Goal: Information Seeking & Learning: Check status

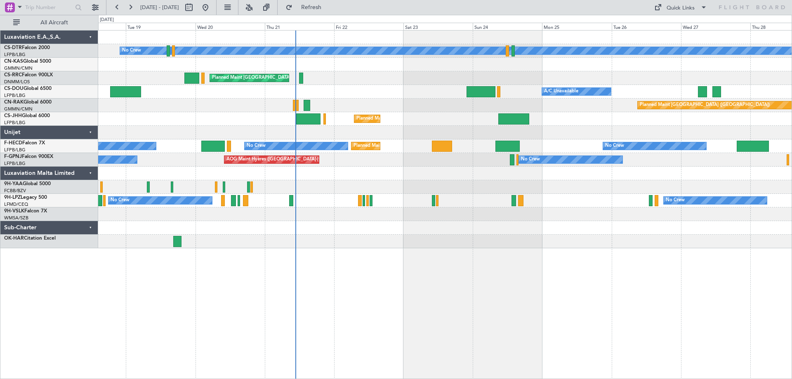
click at [435, 125] on div "Planned Maint Sofia No Crew Planned Maint [GEOGRAPHIC_DATA] ([GEOGRAPHIC_DATA])…" at bounding box center [445, 140] width 694 height 218
click at [118, 8] on button at bounding box center [117, 7] width 13 height 13
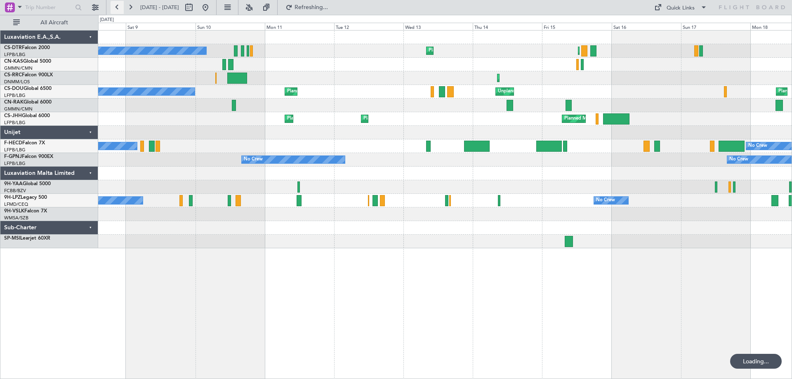
click at [118, 8] on button at bounding box center [117, 7] width 13 height 13
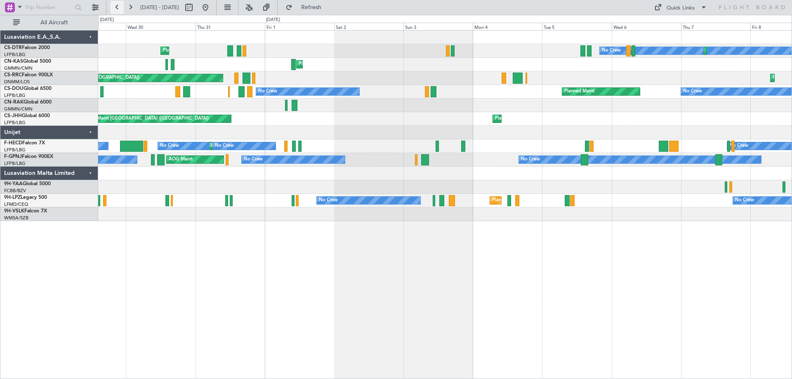
click at [118, 8] on button at bounding box center [117, 7] width 13 height 13
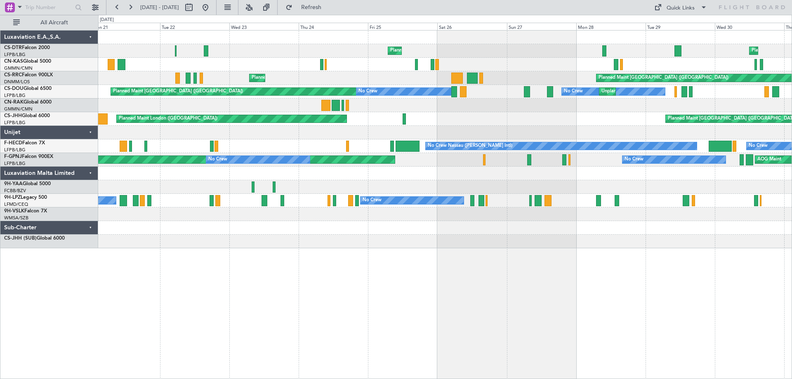
click at [520, 234] on div "Planned Maint [PERSON_NAME] ([GEOGRAPHIC_DATA]) [GEOGRAPHIC_DATA] ([GEOGRAPHIC_…" at bounding box center [445, 140] width 694 height 218
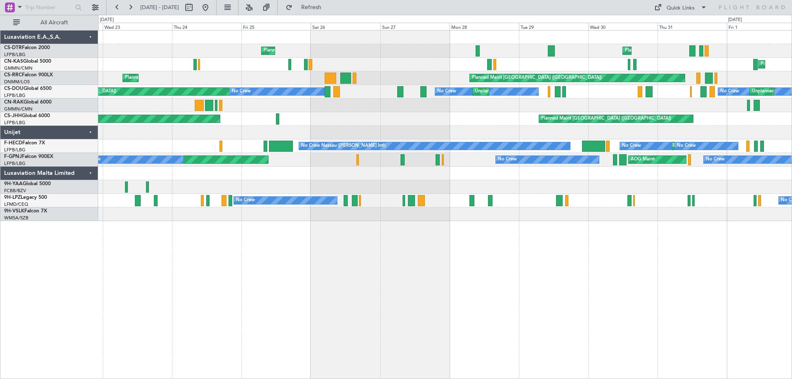
click at [526, 191] on div at bounding box center [445, 187] width 694 height 14
click at [564, 185] on div at bounding box center [445, 187] width 694 height 14
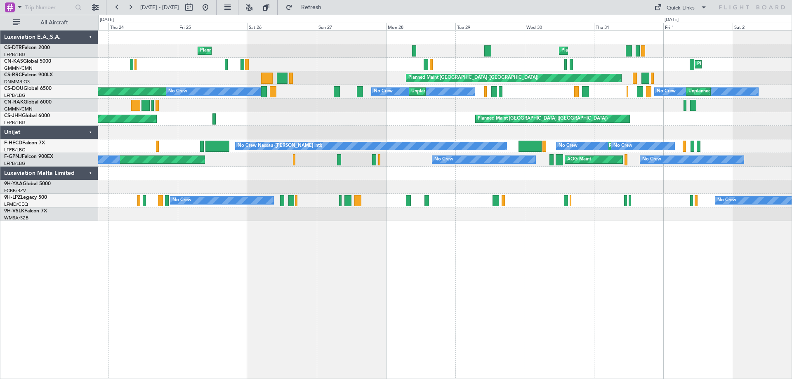
click at [265, 333] on div "Planned Maint Nice ([GEOGRAPHIC_DATA]) Planned Maint [PERSON_NAME] ([GEOGRAPHIC…" at bounding box center [445, 204] width 694 height 349
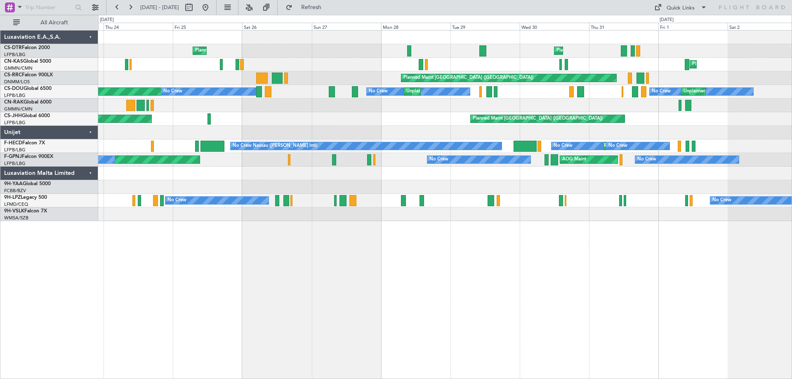
click at [451, 278] on div "Planned Maint Nice ([GEOGRAPHIC_DATA]) Planned Maint [PERSON_NAME] ([GEOGRAPHIC…" at bounding box center [445, 204] width 694 height 349
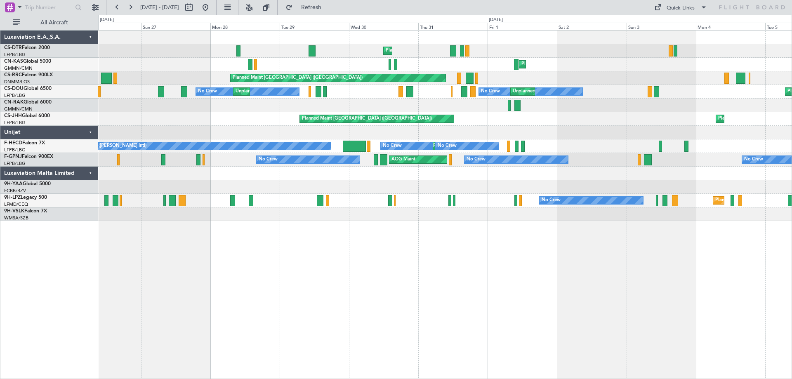
click at [402, 287] on div "Planned Maint Nice ([GEOGRAPHIC_DATA]) Planned Maint [PERSON_NAME] ([GEOGRAPHIC…" at bounding box center [445, 204] width 694 height 349
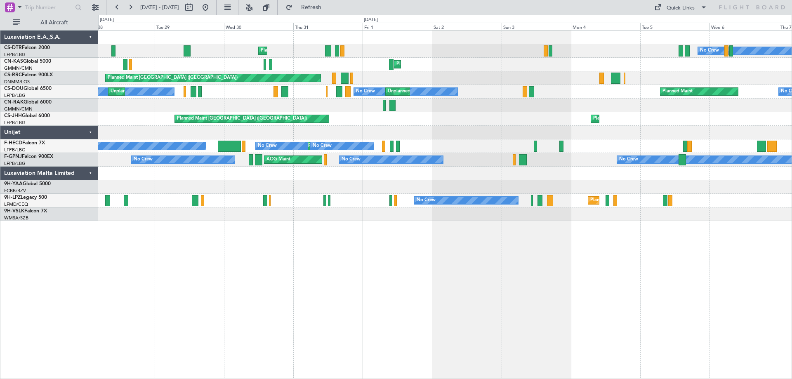
click at [674, 175] on div "Planned Maint Nice ([GEOGRAPHIC_DATA]) No Crew Planned Maint Sofia Planned Main…" at bounding box center [445, 126] width 694 height 191
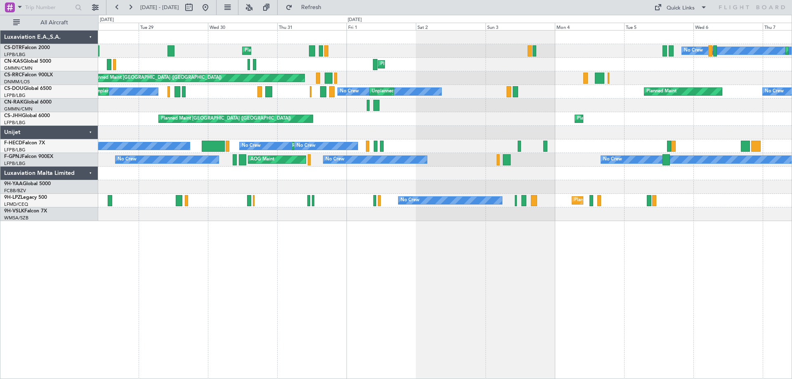
click at [526, 292] on div "Planned Maint Nice ([GEOGRAPHIC_DATA]) No Crew Planned Maint Sofia Planned Main…" at bounding box center [445, 204] width 694 height 349
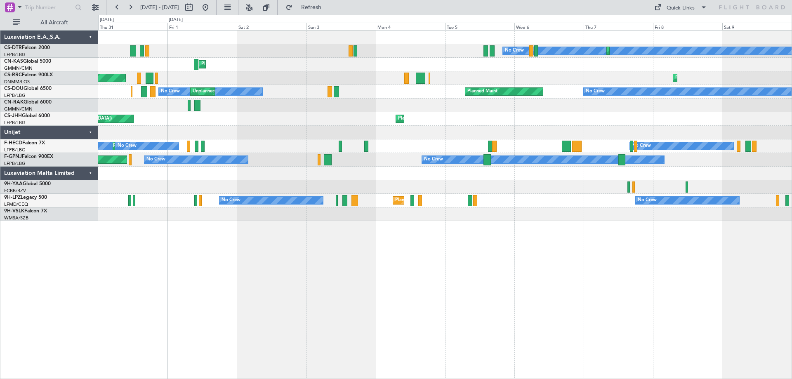
click at [535, 216] on div "No Crew Planned Maint Sofia [GEOGRAPHIC_DATA] ([GEOGRAPHIC_DATA]) Planned Maint…" at bounding box center [445, 126] width 694 height 191
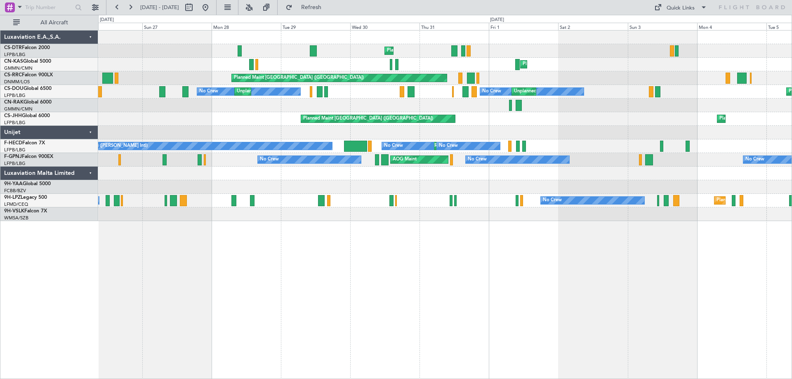
click at [590, 261] on div "Planned Maint Nice ([GEOGRAPHIC_DATA]) Planned Maint [PERSON_NAME] ([GEOGRAPHIC…" at bounding box center [445, 204] width 694 height 349
click at [563, 216] on div at bounding box center [445, 215] width 694 height 14
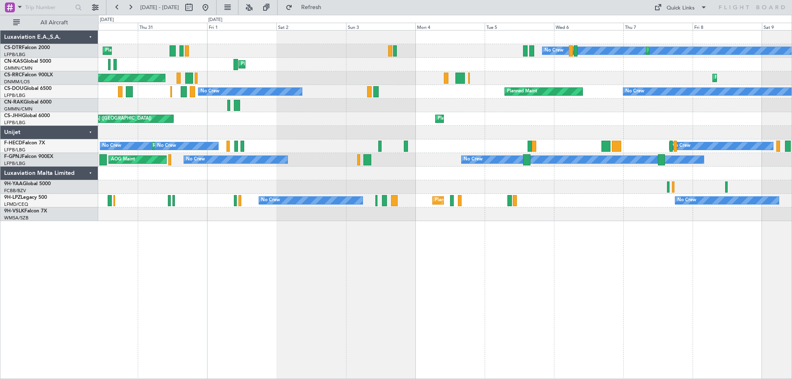
click at [399, 142] on div "No Crew [GEOGRAPHIC_DATA] ([GEOGRAPHIC_DATA]) Planned Maint Sofia Planned Maint…" at bounding box center [445, 126] width 694 height 191
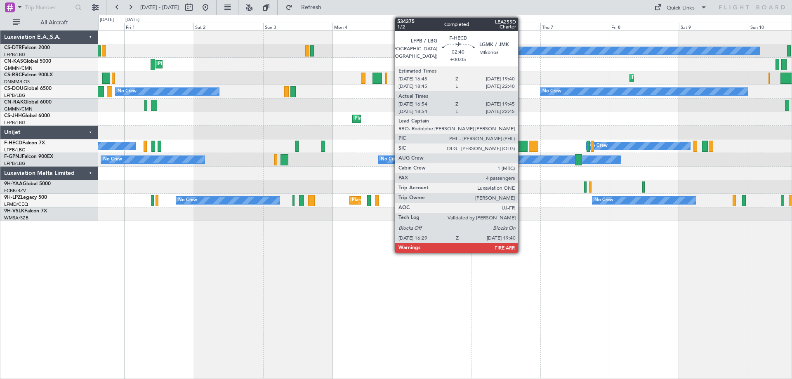
click at [522, 149] on div at bounding box center [523, 146] width 9 height 11
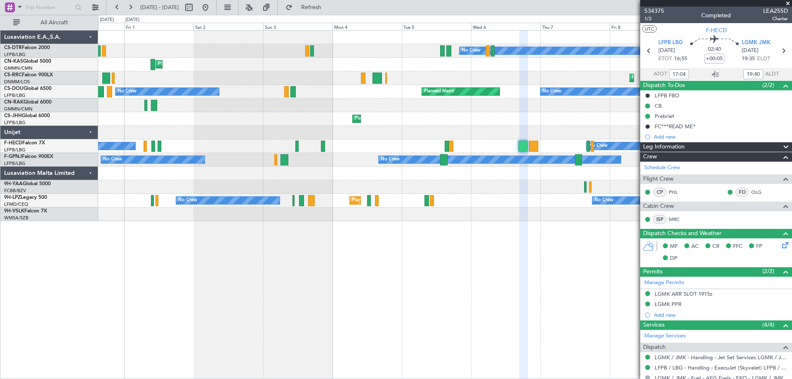
type input "19:04"
type input "22:40"
type input "17:04"
type input "19:40"
click at [648, 20] on span "1/2" at bounding box center [654, 18] width 20 height 7
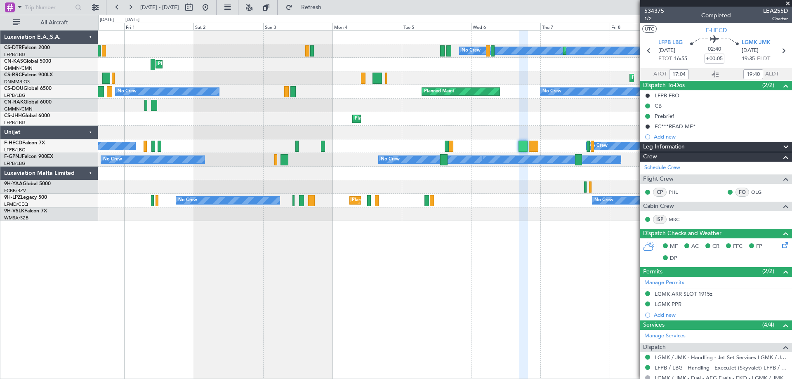
click at [788, 1] on span at bounding box center [788, 3] width 8 height 7
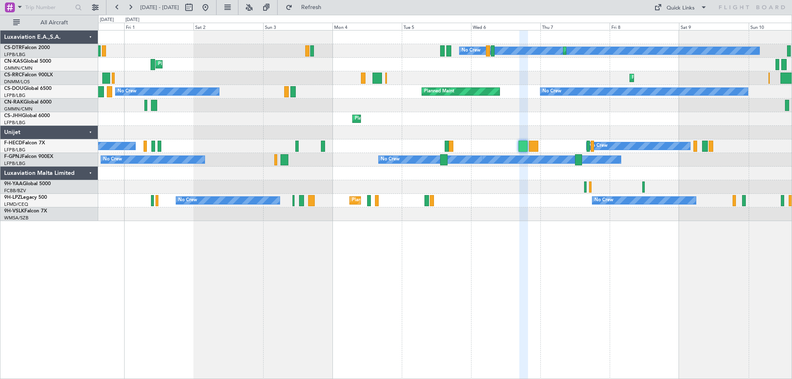
type input "0"
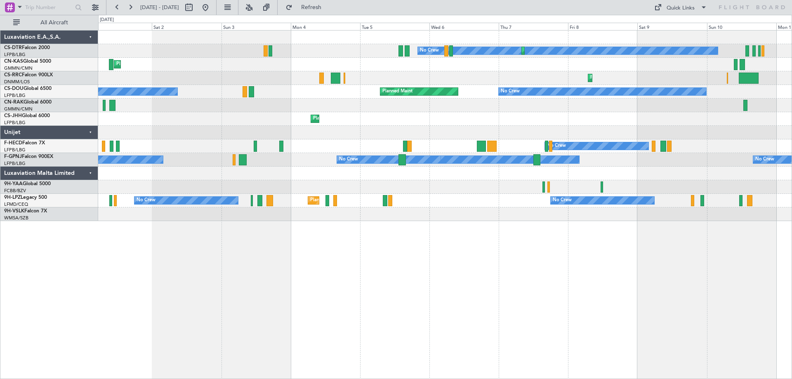
click at [545, 269] on div "No Crew Planned Maint Sofia [GEOGRAPHIC_DATA] ([GEOGRAPHIC_DATA]) Planned Maint…" at bounding box center [445, 204] width 694 height 349
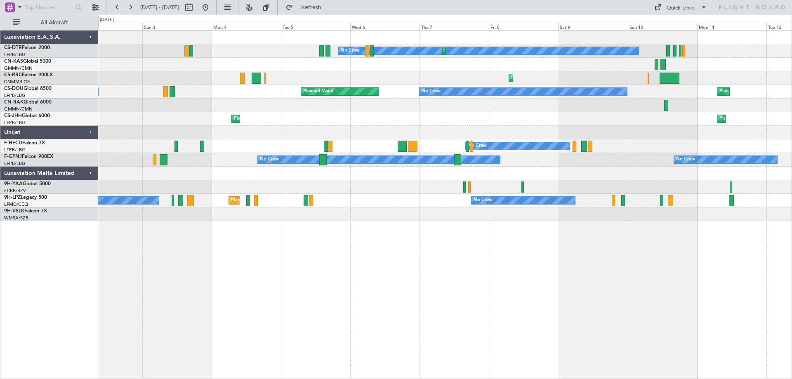
click at [512, 254] on div "No Crew Planned Maint Sofia Planned Maint Sofia Planned Maint Olbia ([GEOGRAPHI…" at bounding box center [445, 204] width 694 height 349
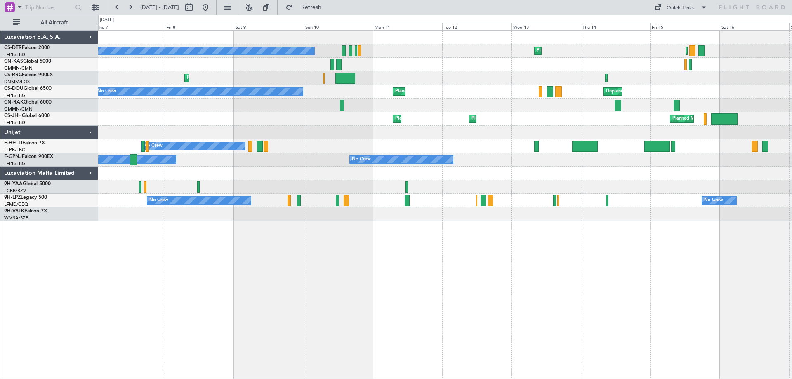
click at [297, 184] on div "Planned Maint Sofia No Crew Planned Maint Sofia Planned Maint [GEOGRAPHIC_DATA]…" at bounding box center [445, 126] width 694 height 191
click at [243, 184] on div at bounding box center [445, 187] width 694 height 14
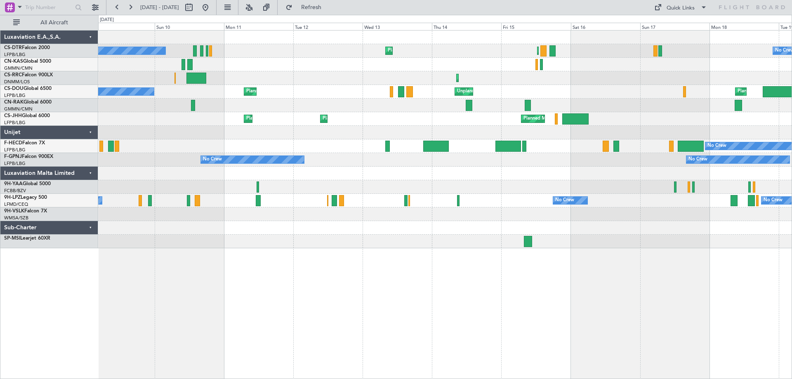
click at [458, 184] on div "No Crew Planned Maint Sofia Planned Maint [GEOGRAPHIC_DATA] ([GEOGRAPHIC_DATA])…" at bounding box center [445, 140] width 694 height 218
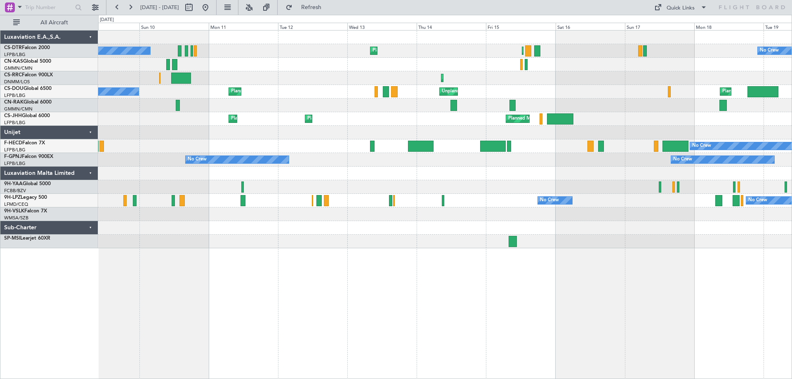
click at [426, 160] on div "No Crew Planned Maint Sofia Planned Maint [GEOGRAPHIC_DATA] ([GEOGRAPHIC_DATA])…" at bounding box center [445, 140] width 694 height 218
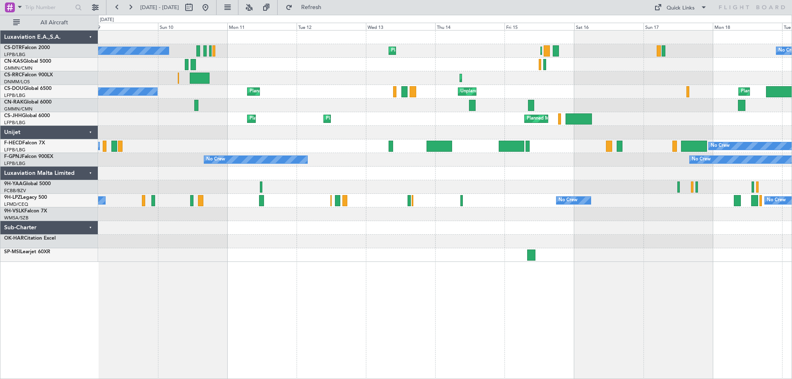
click at [542, 191] on div "No Crew Planned Maint Sofia Planned Maint [GEOGRAPHIC_DATA] ([GEOGRAPHIC_DATA])…" at bounding box center [445, 146] width 694 height 231
click at [372, 222] on div "No Crew Planned Maint Sofia Planned Maint [GEOGRAPHIC_DATA] ([GEOGRAPHIC_DATA])…" at bounding box center [445, 140] width 694 height 218
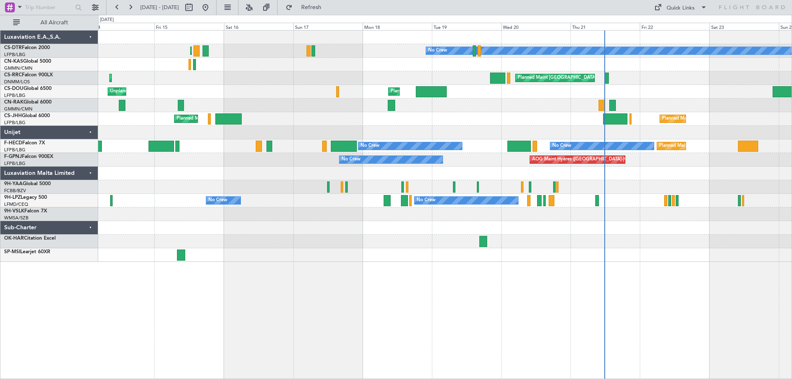
click at [499, 174] on div "Planned Maint Sofia No Crew Planned Maint [GEOGRAPHIC_DATA] ([GEOGRAPHIC_DATA])…" at bounding box center [445, 146] width 694 height 231
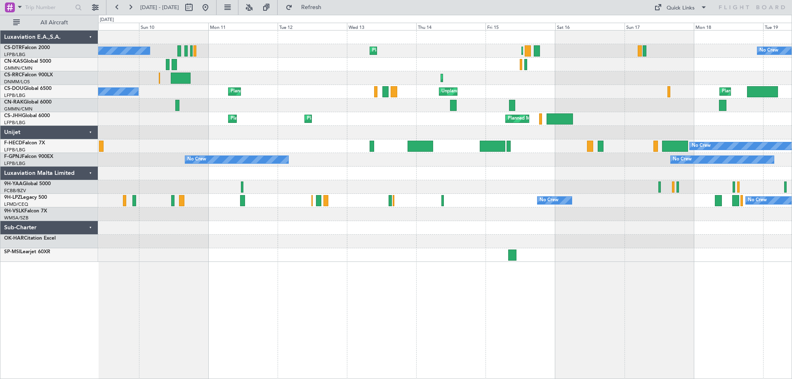
click at [608, 159] on div "No Crew Planned Maint [GEOGRAPHIC_DATA] ([GEOGRAPHIC_DATA]) Planned Maint Sofia…" at bounding box center [445, 146] width 694 height 231
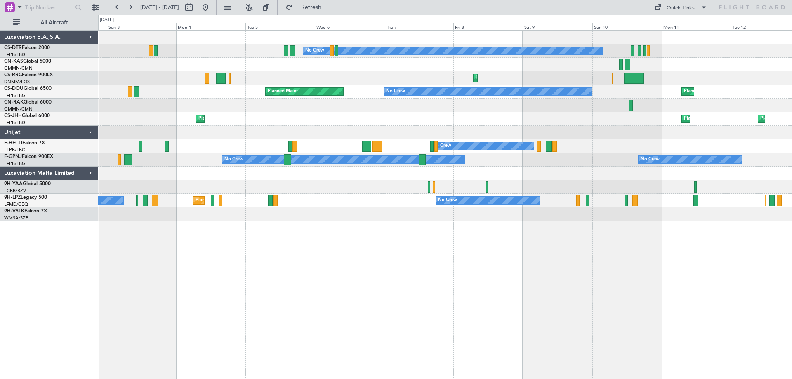
click at [311, 307] on div "Planned Maint Sofia No Crew Planned Maint Sofia Planned Maint Olbia ([GEOGRAPHI…" at bounding box center [445, 204] width 694 height 349
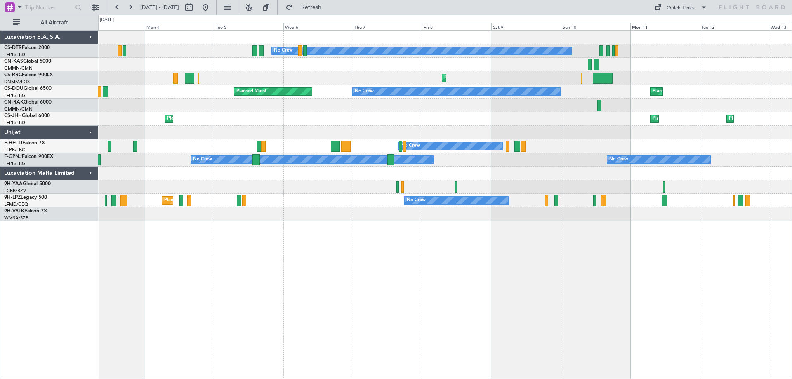
click at [379, 326] on div "Planned Maint Sofia No Crew Planned Maint Sofia Planned Maint [GEOGRAPHIC_DATA]…" at bounding box center [445, 204] width 694 height 349
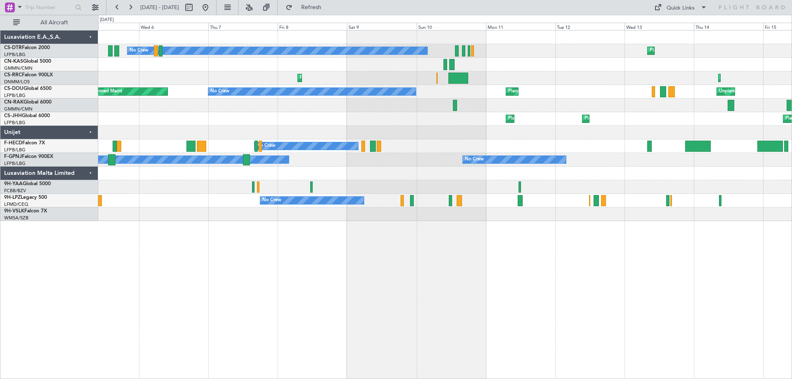
click at [563, 326] on div "Planned Maint Sofia No Crew Planned Maint Sofia Planned Maint [GEOGRAPHIC_DATA]…" at bounding box center [445, 204] width 694 height 349
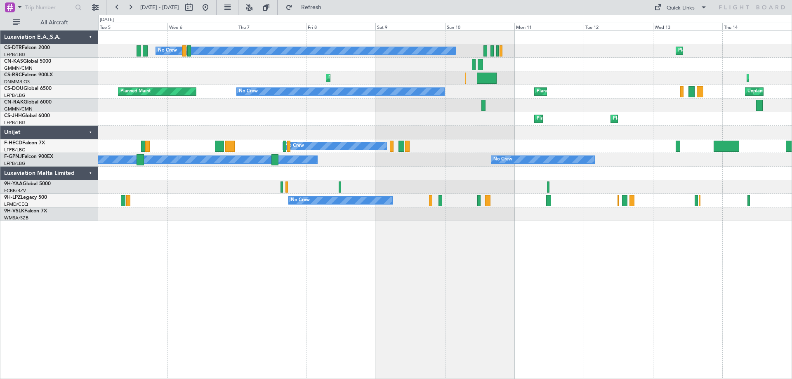
click at [765, 339] on div "Planned Maint Sofia No Crew Planned Maint Sofia Planned Maint [GEOGRAPHIC_DATA]…" at bounding box center [445, 204] width 694 height 349
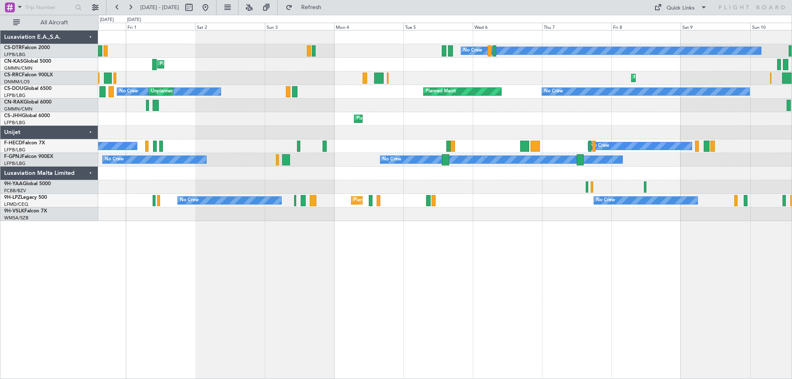
click at [750, 379] on html "[DATE] - [DATE] Refresh Quick Links All Aircraft Planned Maint Sofia No Crew [G…" at bounding box center [396, 189] width 792 height 379
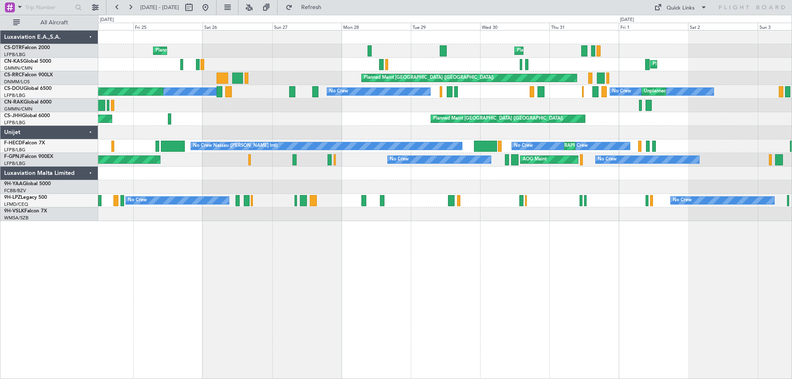
click at [628, 372] on div "Planned Maint Nice ([GEOGRAPHIC_DATA]) Planned Maint [PERSON_NAME] ([GEOGRAPHIC…" at bounding box center [445, 204] width 694 height 349
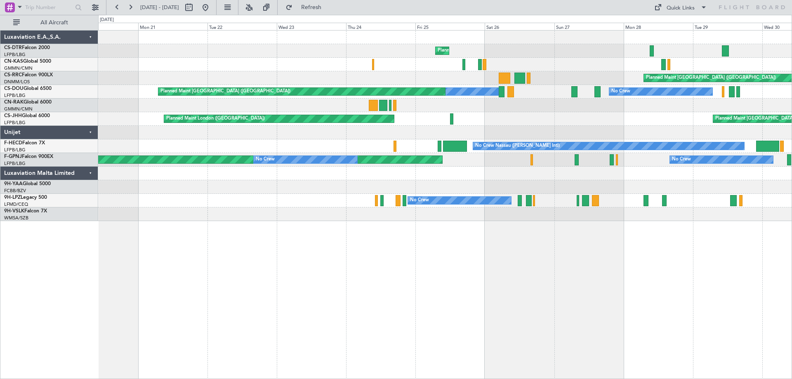
click at [792, 379] on html "[DATE] - [DATE] Refresh Quick Links All Aircraft Planned Maint [PERSON_NAME] ([…" at bounding box center [396, 189] width 792 height 379
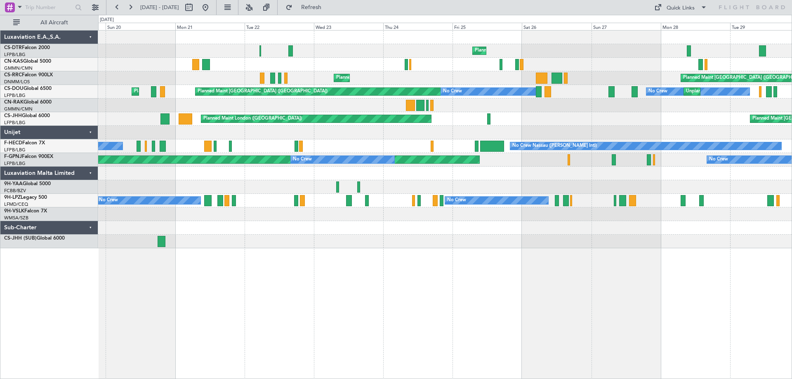
click at [507, 295] on div "Planned Maint [PERSON_NAME] ([GEOGRAPHIC_DATA]) [GEOGRAPHIC_DATA] ([GEOGRAPHIC_…" at bounding box center [445, 204] width 694 height 349
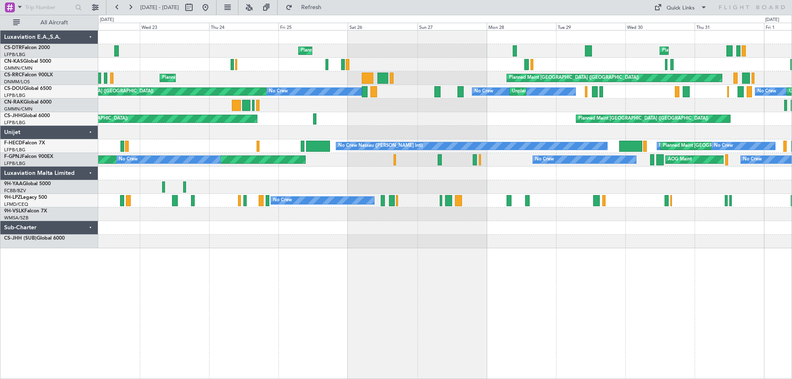
click at [413, 285] on div "Planned Maint [PERSON_NAME] ([GEOGRAPHIC_DATA]) [GEOGRAPHIC_DATA] ([GEOGRAPHIC_…" at bounding box center [445, 204] width 694 height 349
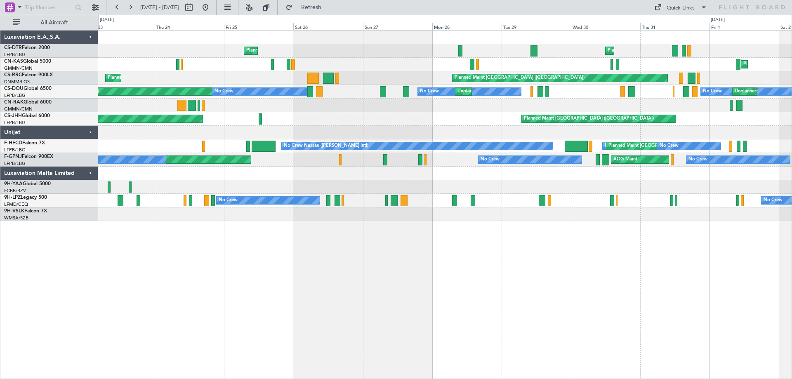
click at [105, 217] on div at bounding box center [445, 215] width 694 height 14
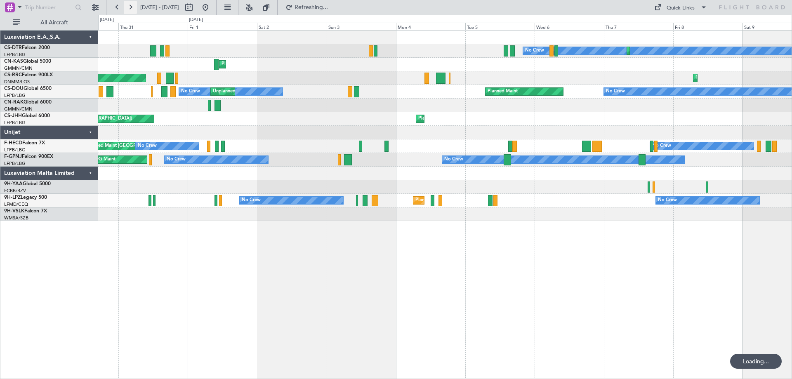
click at [132, 9] on button at bounding box center [130, 7] width 13 height 13
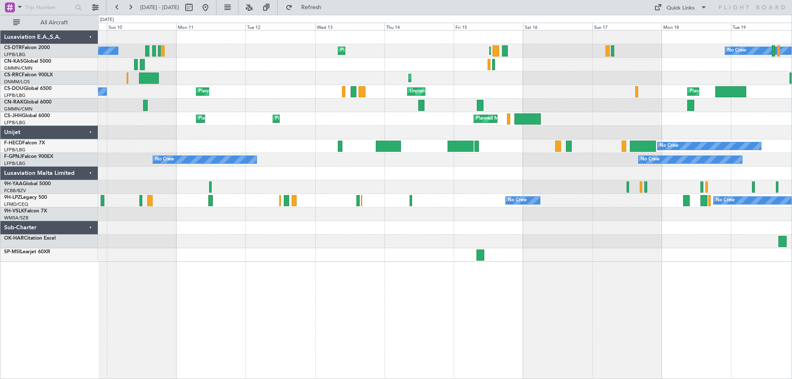
click at [439, 183] on div "Planned Maint Sofia No Crew No Crew Planned Maint Sofia Planned Maint [GEOGRAPH…" at bounding box center [445, 146] width 694 height 231
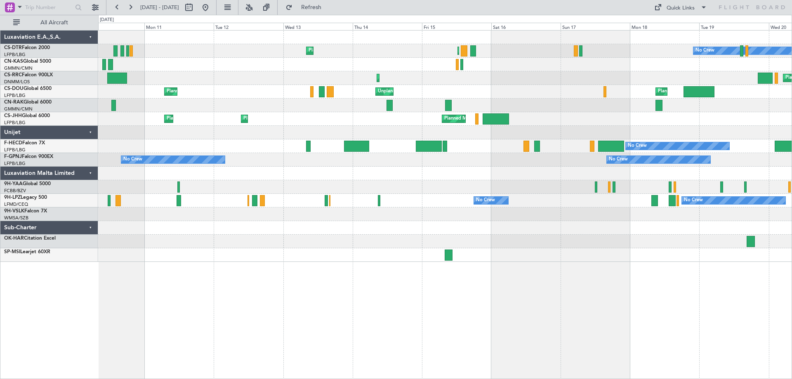
click at [475, 169] on div at bounding box center [445, 174] width 694 height 14
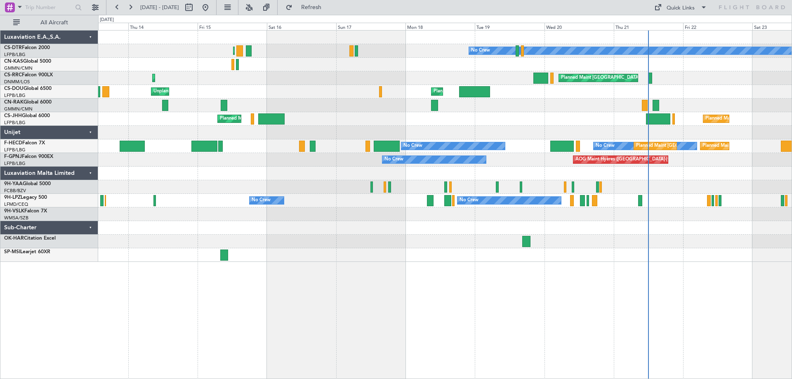
click at [250, 167] on div at bounding box center [445, 174] width 694 height 14
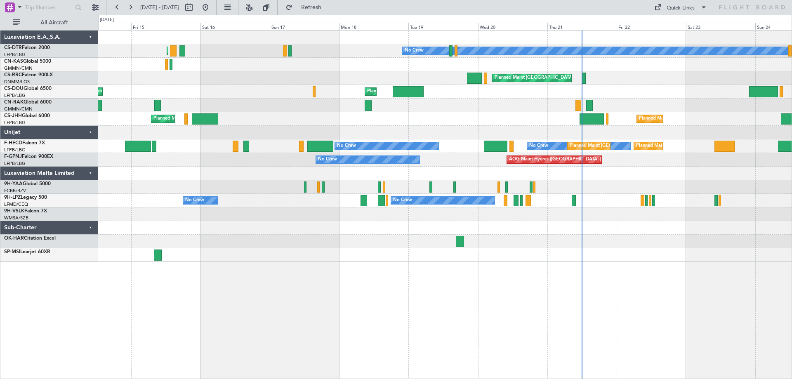
click at [326, 182] on div at bounding box center [445, 187] width 694 height 14
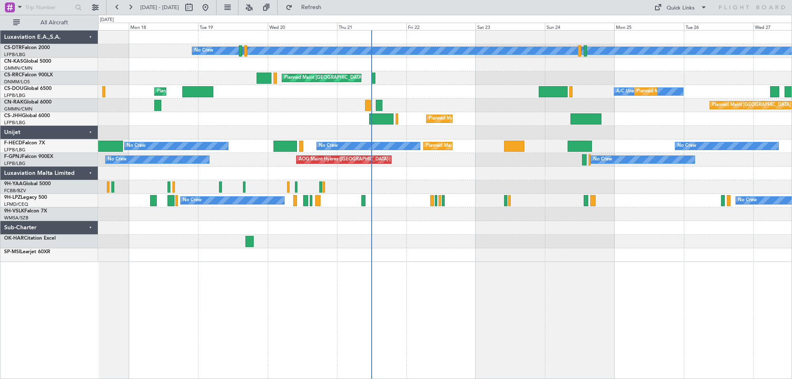
click at [387, 167] on div "Planned Maint Sofia No Crew Planned Maint [GEOGRAPHIC_DATA] ([GEOGRAPHIC_DATA])…" at bounding box center [445, 146] width 694 height 231
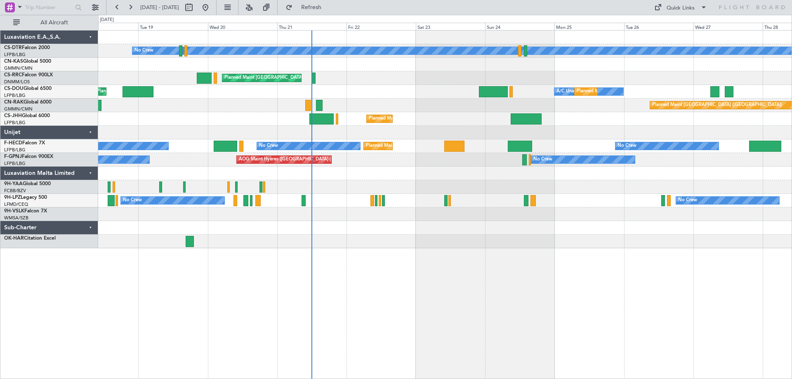
click at [249, 183] on div "Planned Maint Sofia No Crew Planned Maint [GEOGRAPHIC_DATA] ([GEOGRAPHIC_DATA])…" at bounding box center [445, 140] width 694 height 218
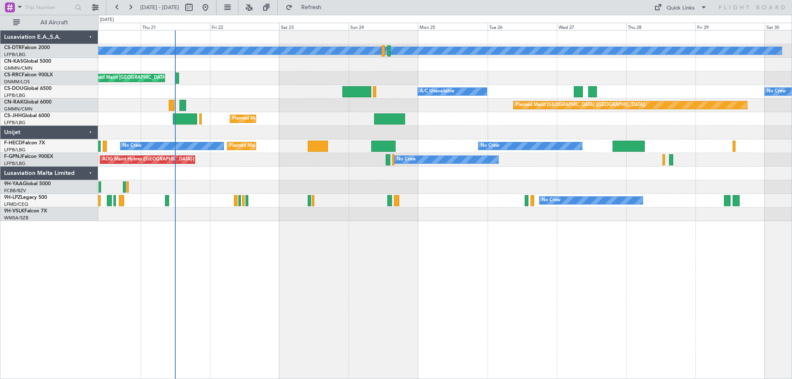
click at [337, 160] on div "No Crew Planned Maint Sofia Planned Maint [GEOGRAPHIC_DATA] ([GEOGRAPHIC_DATA])…" at bounding box center [445, 126] width 694 height 191
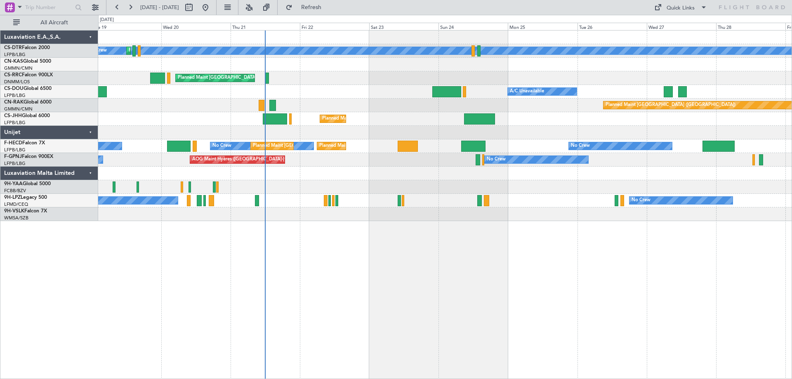
click at [617, 279] on div "No Crew Planned Maint Sofia Planned Maint [GEOGRAPHIC_DATA] ([GEOGRAPHIC_DATA])…" at bounding box center [445, 204] width 694 height 349
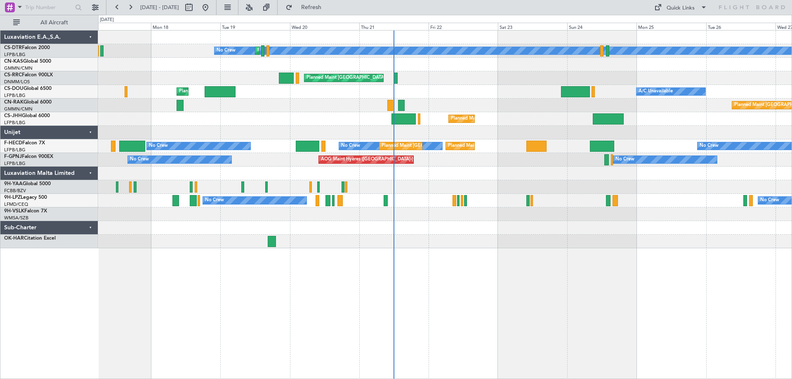
click at [636, 274] on div "No Crew Planned Maint Sofia Planned Maint [GEOGRAPHIC_DATA] ([GEOGRAPHIC_DATA])…" at bounding box center [445, 204] width 694 height 349
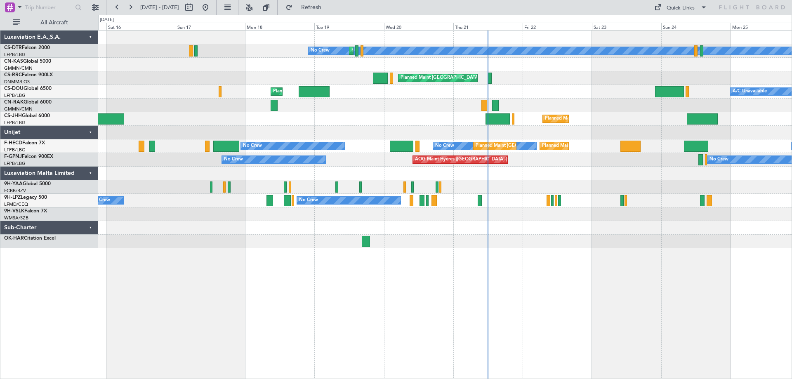
click at [441, 182] on div "No Crew Planned Maint Sofia Planned Maint [GEOGRAPHIC_DATA] ([GEOGRAPHIC_DATA])…" at bounding box center [445, 140] width 694 height 218
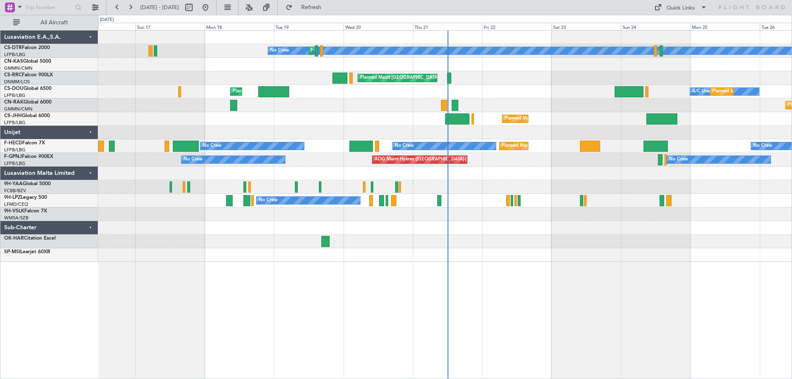
click at [476, 214] on div "No Crew Planned Maint Sofia Planned Maint [GEOGRAPHIC_DATA] ([GEOGRAPHIC_DATA])…" at bounding box center [445, 146] width 694 height 231
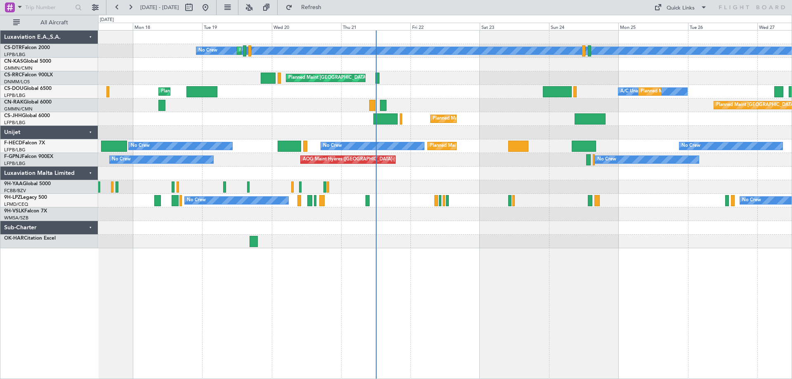
click at [501, 190] on div "No Crew Planned Maint Sofia Planned Maint [GEOGRAPHIC_DATA] ([GEOGRAPHIC_DATA])…" at bounding box center [445, 140] width 694 height 218
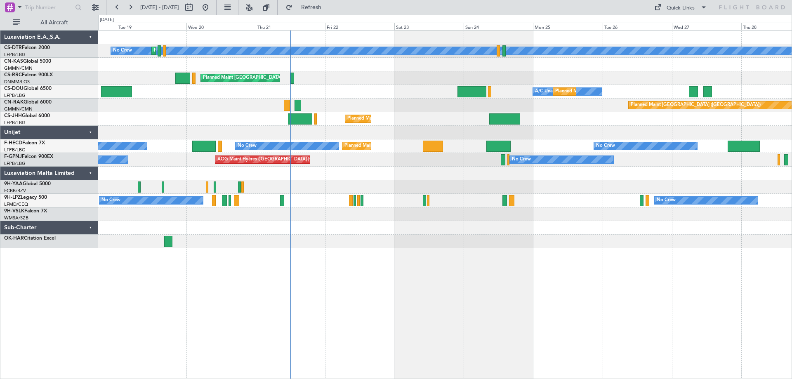
click at [470, 200] on div "No Crew Planned Maint Sofia Planned Maint [GEOGRAPHIC_DATA] ([GEOGRAPHIC_DATA])…" at bounding box center [445, 140] width 694 height 218
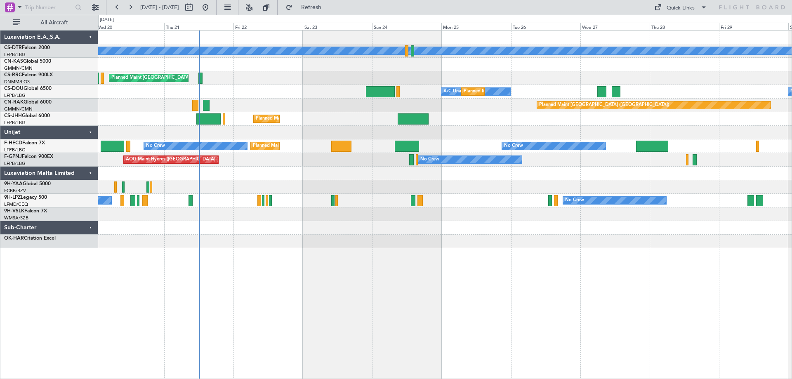
click at [612, 175] on div "No Crew Planned Maint Sofia Planned Maint [GEOGRAPHIC_DATA] ([GEOGRAPHIC_DATA])…" at bounding box center [445, 140] width 694 height 218
